Goal: Information Seeking & Learning: Learn about a topic

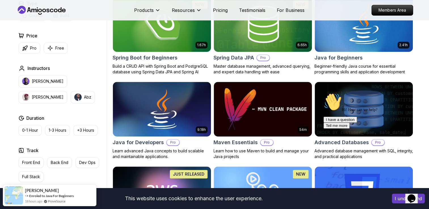
scroll to position [282, 0]
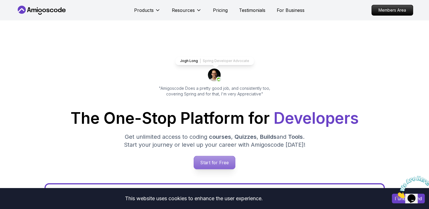
click at [217, 157] on p "Start for Free" at bounding box center [214, 162] width 41 height 13
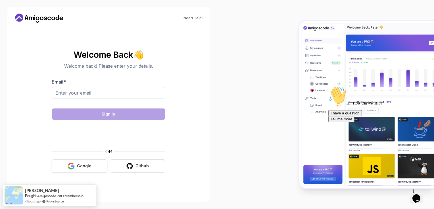
click at [78, 161] on button "Google" at bounding box center [80, 166] width 56 height 13
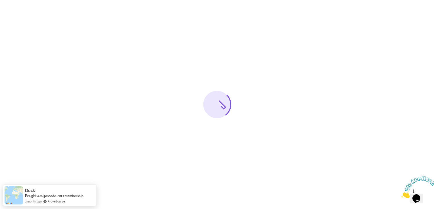
click at [401, 195] on icon "Close" at bounding box center [401, 197] width 0 height 5
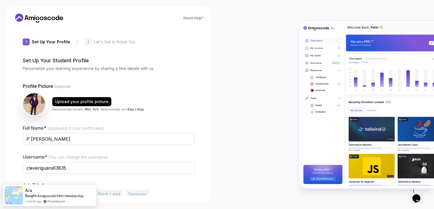
click at [237, 152] on div at bounding box center [325, 104] width 217 height 209
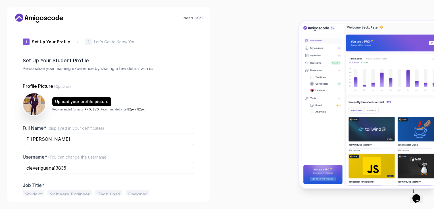
click at [100, 44] on p "Let's Get to Know You" at bounding box center [114, 42] width 41 height 6
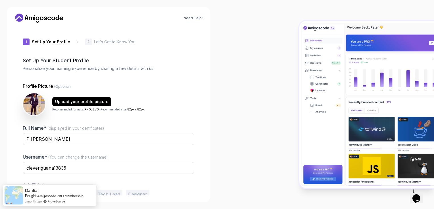
click at [77, 43] on icon at bounding box center [77, 42] width 1 height 3
click at [15, 139] on div "1 Set Up Your Profile 1 Set Up Your Profile 2 Let's Get to Know You Set Up Your…" at bounding box center [109, 111] width 190 height 169
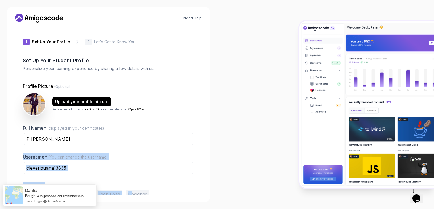
scroll to position [27, 0]
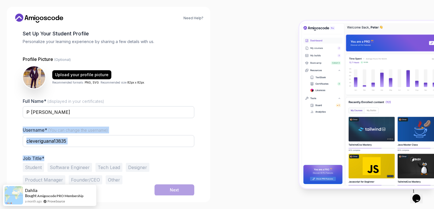
drag, startPoint x: 13, startPoint y: 155, endPoint x: 134, endPoint y: 159, distance: 120.7
click at [134, 159] on div "Need Help? 1 Set Up Your Profile 1 Set Up Your Profile 2 Let's Get to Know You …" at bounding box center [108, 105] width 203 height 196
drag, startPoint x: 134, startPoint y: 159, endPoint x: 122, endPoint y: 157, distance: 12.2
click at [122, 157] on p "Job Title*" at bounding box center [108, 159] width 171 height 6
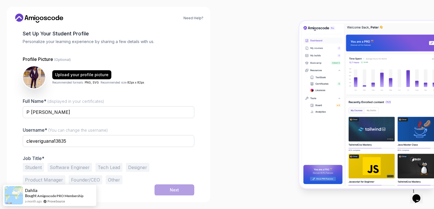
click at [228, 125] on div at bounding box center [325, 104] width 217 height 209
click at [69, 141] on input "cleveriguana13835" at bounding box center [108, 141] width 171 height 12
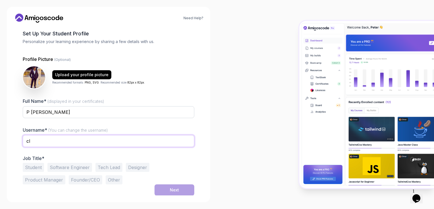
type input "c"
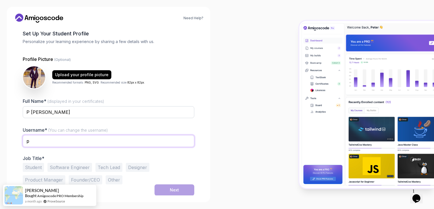
type input "P.Praveen"
click at [35, 168] on button "Student" at bounding box center [33, 167] width 21 height 9
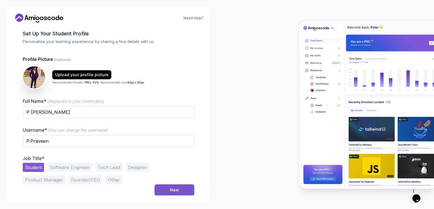
click at [178, 189] on div "Next" at bounding box center [174, 191] width 9 height 6
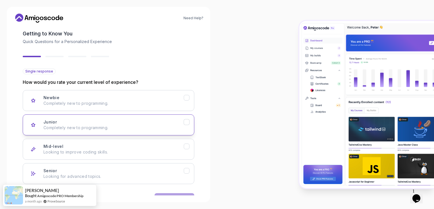
click at [102, 119] on div "Junior Completely new to programming." at bounding box center [113, 124] width 140 height 11
click at [173, 194] on button "Next" at bounding box center [174, 199] width 40 height 11
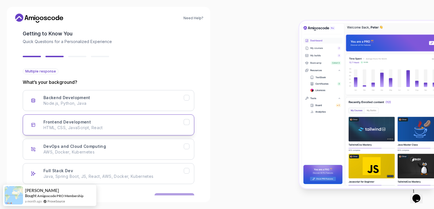
click at [135, 123] on div "Frontend Development HTML, CSS, JavaScript, React" at bounding box center [113, 124] width 140 height 11
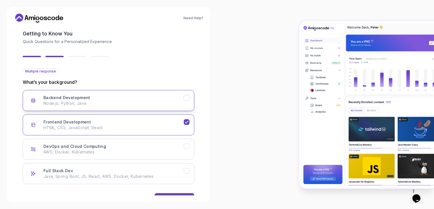
click at [135, 107] on button "Backend Development Node.js, Python, Java" at bounding box center [108, 100] width 171 height 21
click at [172, 194] on button "Next" at bounding box center [174, 199] width 40 height 11
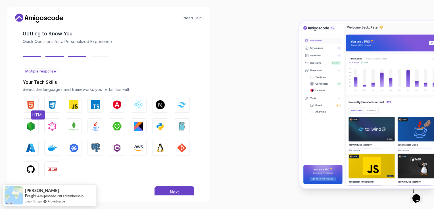
click at [33, 104] on img "button" at bounding box center [30, 104] width 9 height 9
click at [44, 103] on div "HTML CSS JavaScript TypeScript Angular React.js Next.js Tailwind CSS Node.js Gr…" at bounding box center [108, 137] width 171 height 81
click at [47, 103] on button "CSS" at bounding box center [52, 105] width 16 height 16
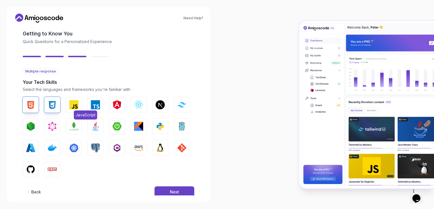
click at [70, 106] on img "button" at bounding box center [73, 104] width 9 height 9
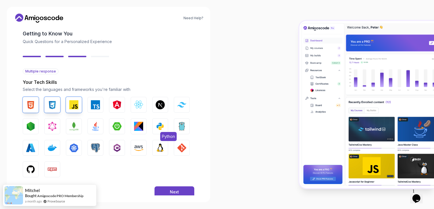
click at [163, 122] on img "button" at bounding box center [160, 126] width 9 height 9
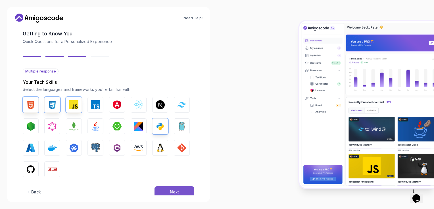
click at [175, 189] on button "Next" at bounding box center [174, 192] width 40 height 11
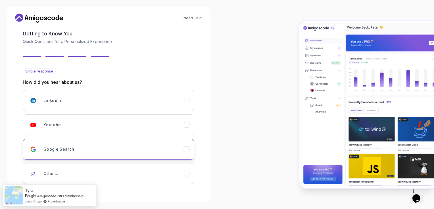
click at [179, 152] on div "Google Search" at bounding box center [113, 149] width 140 height 11
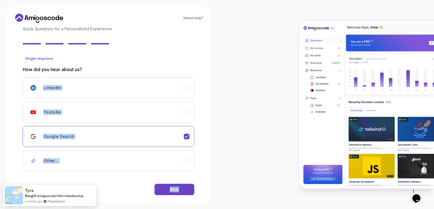
scroll to position [48, 0]
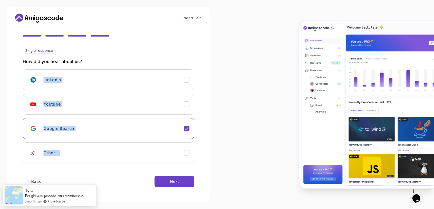
drag, startPoint x: 163, startPoint y: 82, endPoint x: 203, endPoint y: 151, distance: 79.5
click at [203, 151] on div "Need Help? 2 Let's Get to Know You 1 Set Up Your Profile 2 Let's Get to Know Yo…" at bounding box center [108, 105] width 203 height 196
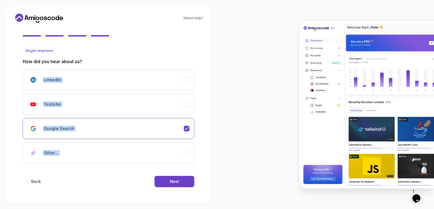
click at [203, 151] on div "Need Help? 2 Let's Get to Know You 1 Set Up Your Profile 2 Let's Get to Know Yo…" at bounding box center [108, 105] width 203 height 196
click at [225, 80] on div at bounding box center [325, 104] width 217 height 209
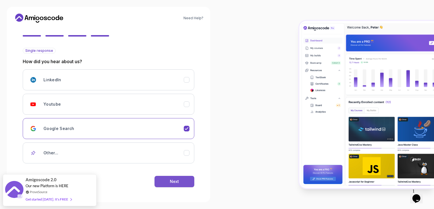
click at [179, 180] on button "Next" at bounding box center [174, 181] width 40 height 11
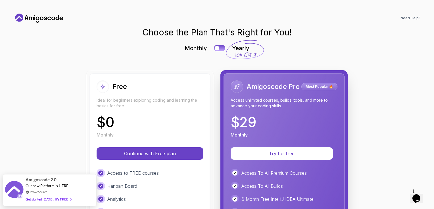
scroll to position [0, 0]
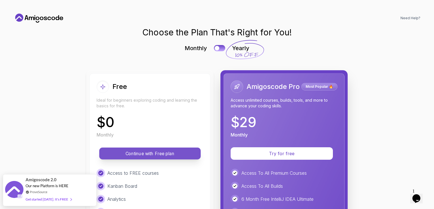
click at [181, 152] on p "Continue with Free plan" at bounding box center [150, 154] width 89 height 7
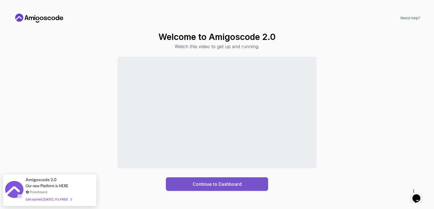
click at [218, 184] on div "Continue to Dashboard" at bounding box center [216, 184] width 49 height 7
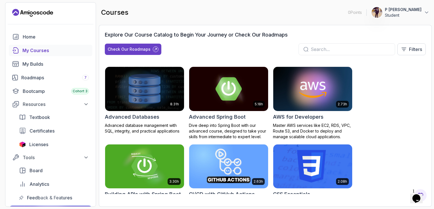
click at [365, 123] on div "8.31h Advanced Databases Advanced database management with SQL, integrity, and …" at bounding box center [265, 131] width 321 height 128
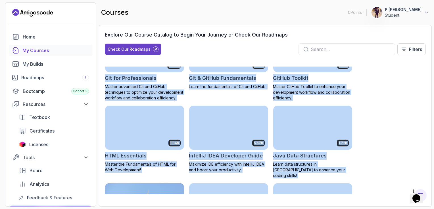
scroll to position [304, 0]
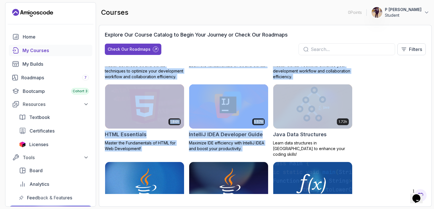
drag, startPoint x: 386, startPoint y: 121, endPoint x: 372, endPoint y: 99, distance: 25.8
click at [372, 99] on div "8.31h Advanced Databases Advanced database management with SQL, integrity, and …" at bounding box center [265, 131] width 321 height 128
click at [360, 102] on div "8.31h Advanced Databases Advanced database management with SQL, integrity, and …" at bounding box center [265, 131] width 321 height 128
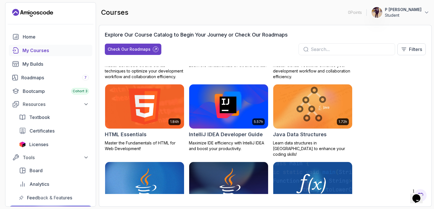
click at [127, 121] on img at bounding box center [144, 106] width 83 height 46
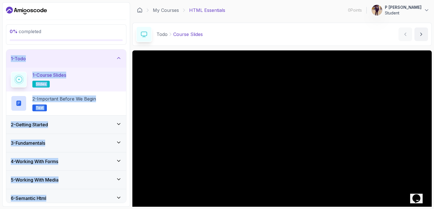
drag, startPoint x: 127, startPoint y: 28, endPoint x: 129, endPoint y: 195, distance: 167.1
click at [129, 195] on div "0 % completed 1 - Todo 1 - Course Slides slides 2 - Important Before We Begin T…" at bounding box center [66, 104] width 128 height 205
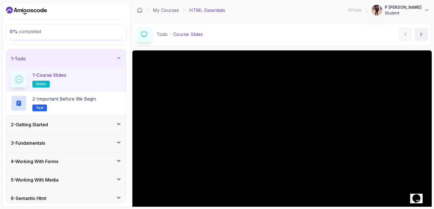
click at [129, 195] on div "0 % completed 1 - Todo 1 - Course Slides slides 2 - Important Before We Begin T…" at bounding box center [66, 104] width 128 height 205
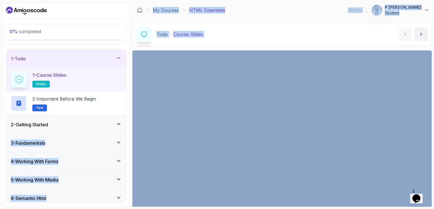
click at [272, 10] on div "My Courses HTML Essentials 0 Points 1 P Praveen kumar reddy Student" at bounding box center [281, 10] width 299 height 16
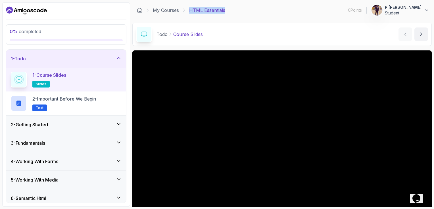
drag, startPoint x: 189, startPoint y: 10, endPoint x: 229, endPoint y: 10, distance: 40.3
click at [229, 10] on div "My Courses HTML Essentials 0 Points 1 P Praveen kumar reddy Student" at bounding box center [281, 10] width 299 height 16
copy p "HTML Essentials"
click at [241, 29] on div "Todo Course Slides Course Slides by nelson" at bounding box center [281, 34] width 299 height 23
click at [102, 36] on div "0 % completed" at bounding box center [66, 34] width 113 height 13
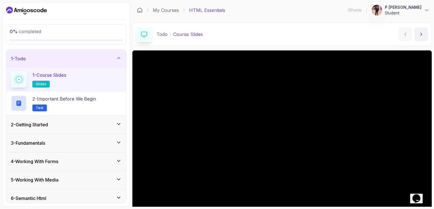
click at [42, 34] on p "0 % completed" at bounding box center [66, 31] width 113 height 7
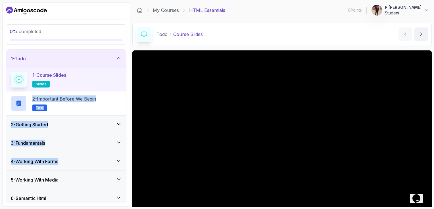
drag, startPoint x: 128, startPoint y: 85, endPoint x: 128, endPoint y: 150, distance: 65.0
click at [128, 150] on div "0 % completed 1 - Todo 1 - Course Slides slides 2 - Important Before We Begin T…" at bounding box center [66, 104] width 128 height 205
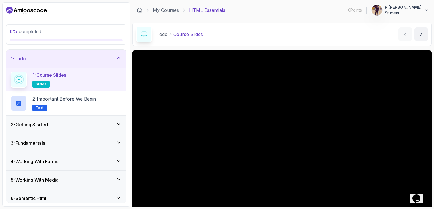
click at [128, 150] on div "0 % completed 1 - Todo 1 - Course Slides slides 2 - Important Before We Begin T…" at bounding box center [66, 104] width 128 height 205
click at [335, 30] on div "Todo Course Slides Course Slides by nelson" at bounding box center [281, 34] width 299 height 23
click at [119, 121] on icon at bounding box center [119, 124] width 6 height 6
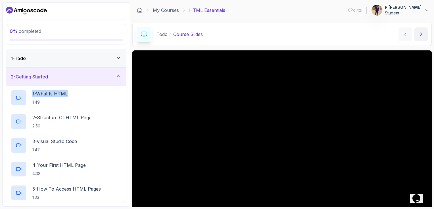
drag, startPoint x: 126, startPoint y: 78, endPoint x: 126, endPoint y: 89, distance: 11.6
click at [126, 89] on div "1 - Todo 2 - Getting Started 1 - What Is HTML 1:49 2 - Structure Of HTML Page 2…" at bounding box center [66, 126] width 120 height 154
drag, startPoint x: 126, startPoint y: 89, endPoint x: 91, endPoint y: 93, distance: 35.4
click at [91, 93] on div "1 - What Is HTML 1:49" at bounding box center [66, 98] width 111 height 16
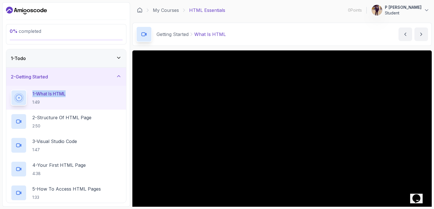
click at [94, 91] on div "1 - What Is HTML 1:49" at bounding box center [66, 98] width 111 height 16
click at [120, 73] on icon at bounding box center [119, 76] width 6 height 6
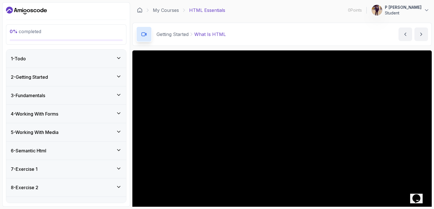
click at [116, 58] on div "1 - Todo" at bounding box center [66, 58] width 111 height 7
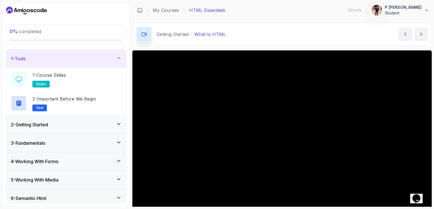
click at [119, 123] on icon at bounding box center [119, 124] width 6 height 6
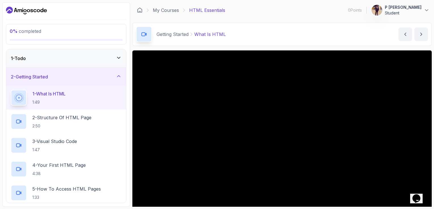
click at [87, 94] on div "1 - What Is HTML 1:49" at bounding box center [66, 98] width 111 height 16
click at [115, 75] on div "2 - Getting Started" at bounding box center [66, 76] width 111 height 7
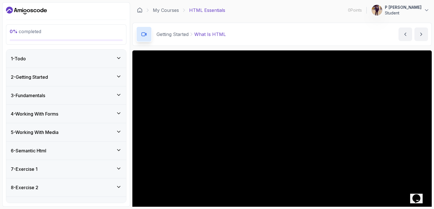
click at [120, 187] on icon at bounding box center [119, 187] width 6 height 6
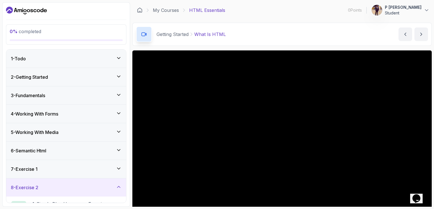
click at [120, 187] on icon at bounding box center [119, 187] width 6 height 6
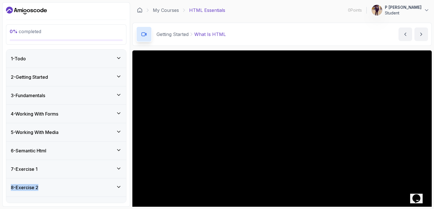
drag, startPoint x: 128, startPoint y: 164, endPoint x: 128, endPoint y: 196, distance: 31.5
click at [128, 196] on div "0 % completed 1 - Todo 2 - Getting Started 3 - Fundamentals 4 - Working With Fo…" at bounding box center [66, 104] width 128 height 205
drag, startPoint x: 430, startPoint y: 5, endPoint x: 316, endPoint y: 14, distance: 114.2
click at [316, 14] on div "My Courses HTML Essentials 0 Points 1 P Praveen kumar reddy Student" at bounding box center [281, 10] width 299 height 16
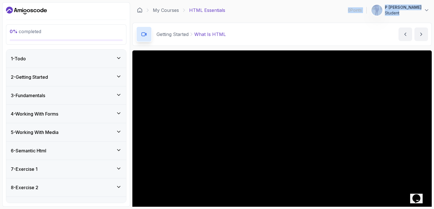
click at [316, 14] on div "My Courses HTML Essentials 0 Points 1 P Praveen kumar reddy Student" at bounding box center [281, 10] width 299 height 16
click at [50, 39] on div at bounding box center [66, 40] width 113 height 2
drag, startPoint x: 50, startPoint y: 39, endPoint x: 99, endPoint y: 9, distance: 58.0
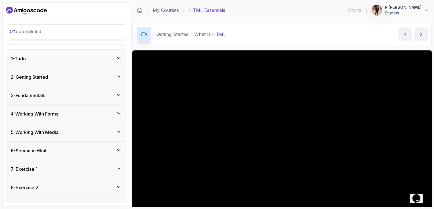
click at [99, 9] on div at bounding box center [66, 10] width 120 height 9
click at [117, 188] on icon at bounding box center [119, 187] width 6 height 6
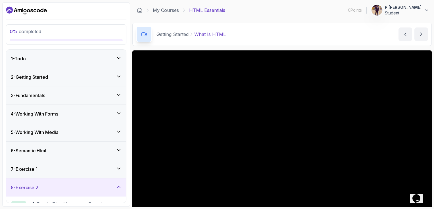
click at [117, 188] on icon at bounding box center [119, 187] width 6 height 6
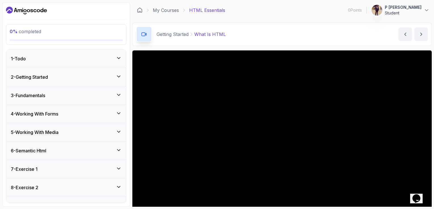
drag, startPoint x: 10, startPoint y: 53, endPoint x: 9, endPoint y: 29, distance: 23.9
click at [9, 29] on div "0 % completed 1 - Todo 2 - Getting Started 3 - Fundamentals 4 - Working With Fo…" at bounding box center [66, 104] width 128 height 205
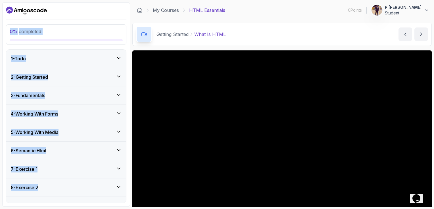
drag, startPoint x: 9, startPoint y: 29, endPoint x: 127, endPoint y: 190, distance: 200.0
click at [127, 190] on div "0 % completed 1 - Todo 2 - Getting Started 3 - Fundamentals 4 - Working With Fo…" at bounding box center [66, 104] width 128 height 205
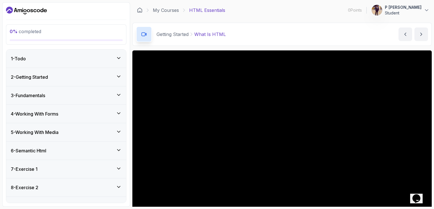
click at [127, 190] on div "0 % completed 1 - Todo 2 - Getting Started 3 - Fundamentals 4 - Working With Fo…" at bounding box center [66, 104] width 128 height 205
click at [116, 74] on icon at bounding box center [119, 77] width 6 height 6
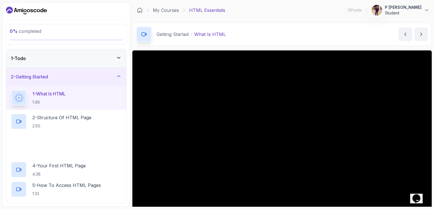
click at [116, 74] on icon at bounding box center [119, 76] width 6 height 6
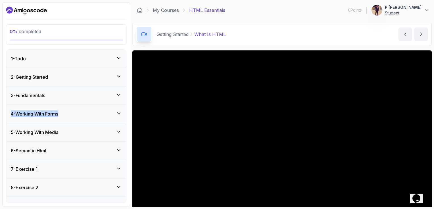
drag, startPoint x: 129, startPoint y: 95, endPoint x: 130, endPoint y: 112, distance: 17.1
click at [130, 112] on div "0 % completed 1 - Todo 2 - Getting Started 3 - Fundamentals 4 - Working With Fo…" at bounding box center [216, 104] width 429 height 205
click at [129, 75] on div "0 % completed 1 - Todo 2 - Getting Started 3 - Fundamentals 4 - Working With Fo…" at bounding box center [66, 104] width 128 height 205
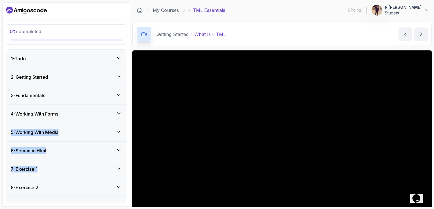
drag, startPoint x: 127, startPoint y: 111, endPoint x: 127, endPoint y: 166, distance: 55.6
click at [127, 166] on div "0 % completed 1 - Todo 2 - Getting Started 3 - Fundamentals 4 - Working With Fo…" at bounding box center [66, 104] width 128 height 205
click at [120, 187] on icon at bounding box center [119, 187] width 6 height 6
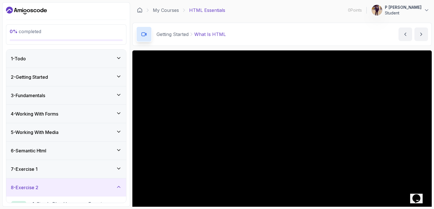
click at [120, 187] on icon at bounding box center [118, 186] width 3 height 1
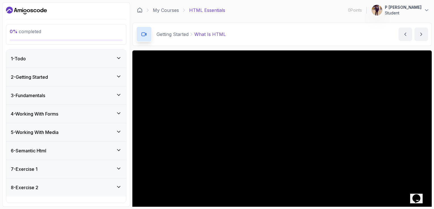
click at [120, 187] on icon at bounding box center [119, 187] width 6 height 6
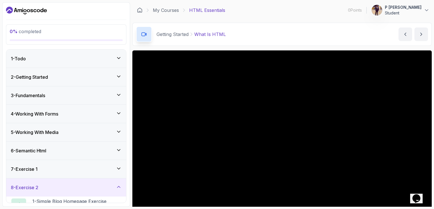
click at [120, 187] on icon at bounding box center [118, 186] width 3 height 1
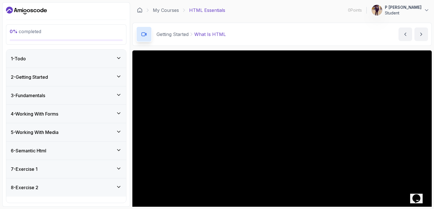
click at [120, 187] on icon at bounding box center [119, 187] width 6 height 6
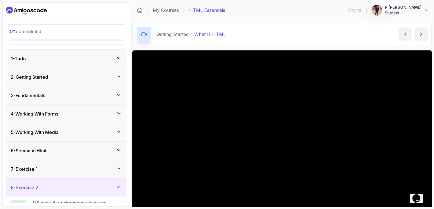
click at [120, 187] on icon at bounding box center [118, 186] width 3 height 1
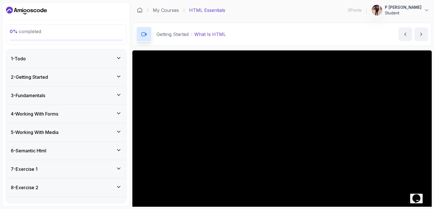
click at [120, 187] on icon at bounding box center [119, 187] width 6 height 6
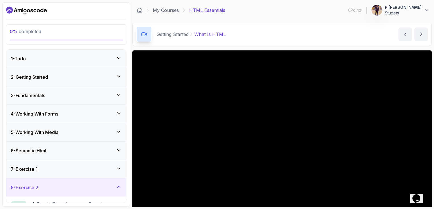
click at [120, 187] on icon at bounding box center [118, 186] width 3 height 1
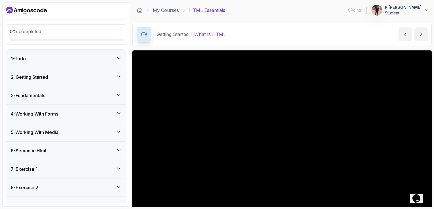
click at [107, 198] on div "9 - Exercise 3" at bounding box center [66, 206] width 120 height 18
click at [117, 199] on div "9 - Exercise 3" at bounding box center [66, 206] width 120 height 18
drag, startPoint x: 117, startPoint y: 199, endPoint x: 121, endPoint y: 58, distance: 141.9
click at [121, 58] on div "1 - Todo 2 - Getting Started 3 - Fundamentals 4 - Working With Forms 5 - Workin…" at bounding box center [66, 127] width 120 height 154
click at [121, 58] on icon at bounding box center [119, 58] width 6 height 6
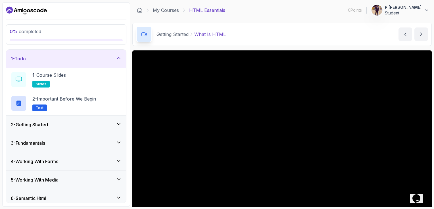
click at [121, 58] on icon at bounding box center [119, 58] width 6 height 6
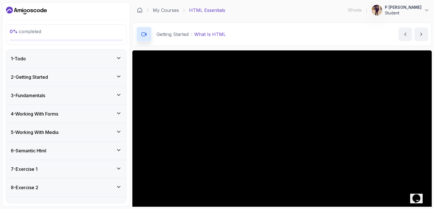
click at [95, 199] on div "9 - Exercise 3" at bounding box center [66, 206] width 120 height 18
click at [114, 201] on div "9 - Exercise 3" at bounding box center [66, 206] width 120 height 18
click at [115, 200] on div "9 - Exercise 3" at bounding box center [66, 206] width 120 height 18
drag, startPoint x: 115, startPoint y: 200, endPoint x: 108, endPoint y: 224, distance: 25.0
click at [108, 209] on html "0 % completed 1 - Todo 2 - Getting Started 3 - Fundamentals 4 - Working With Fo…" at bounding box center [217, 104] width 434 height 209
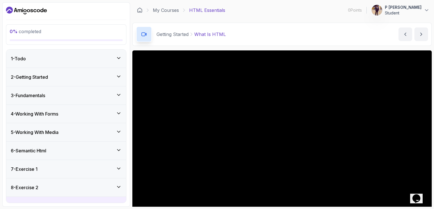
click at [103, 150] on div "6 - Semantic Html" at bounding box center [66, 151] width 111 height 7
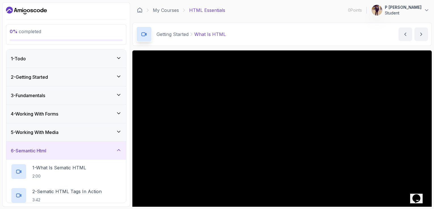
click at [118, 150] on icon at bounding box center [119, 151] width 6 height 6
